Goal: Transaction & Acquisition: Book appointment/travel/reservation

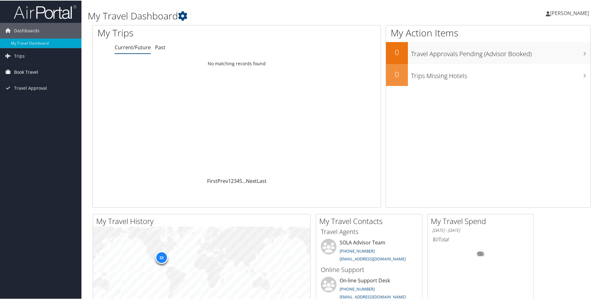
click at [31, 71] on span "Book Travel" at bounding box center [26, 72] width 24 height 16
click at [27, 93] on link "Book/Manage Online Trips" at bounding box center [40, 93] width 81 height 9
